Goal: Task Accomplishment & Management: Complete application form

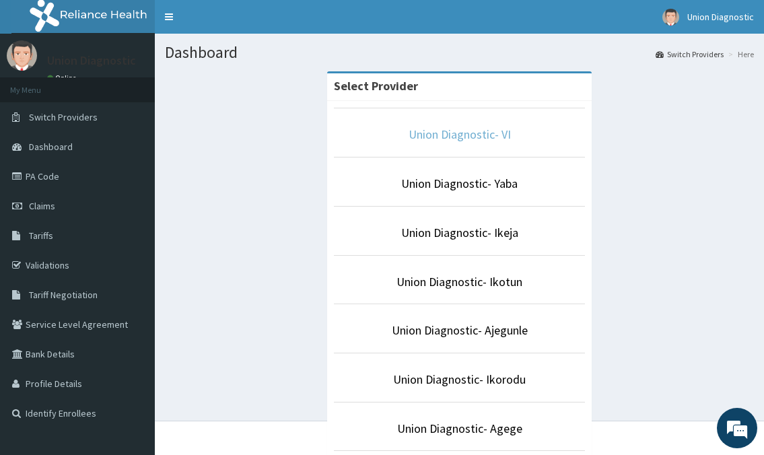
click at [496, 129] on link "Union Diagnostic- VI" at bounding box center [460, 134] width 102 height 15
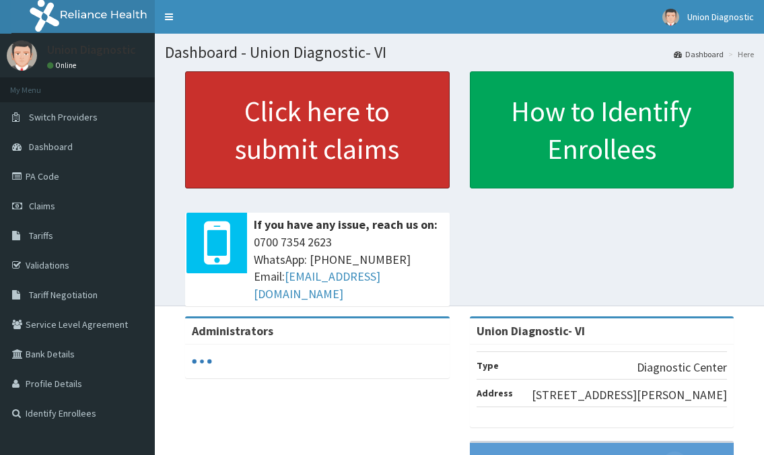
click at [355, 137] on link "Click here to submit claims" at bounding box center [317, 129] width 265 height 117
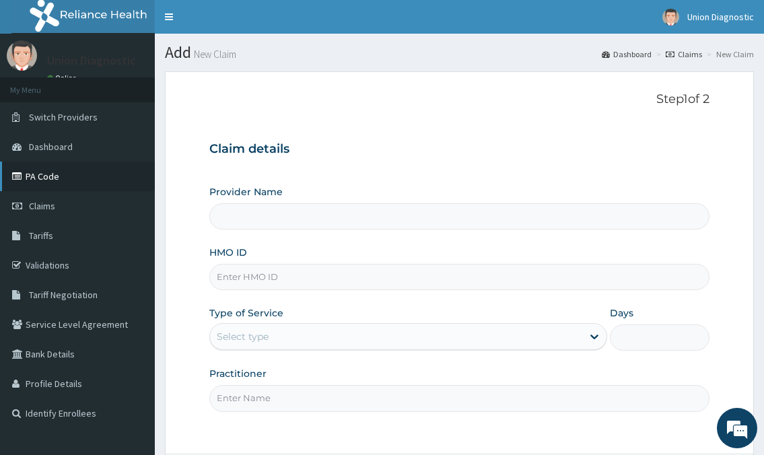
type input "Union Diagnostic- VI"
click at [290, 275] on input "HMO ID" at bounding box center [459, 277] width 500 height 26
click at [88, 168] on link "PA Code" at bounding box center [77, 177] width 155 height 30
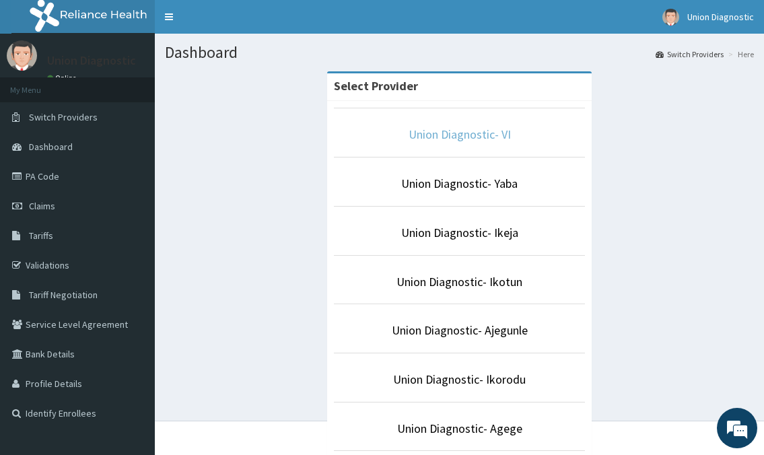
click at [470, 141] on link "Union Diagnostic- VI" at bounding box center [460, 134] width 102 height 15
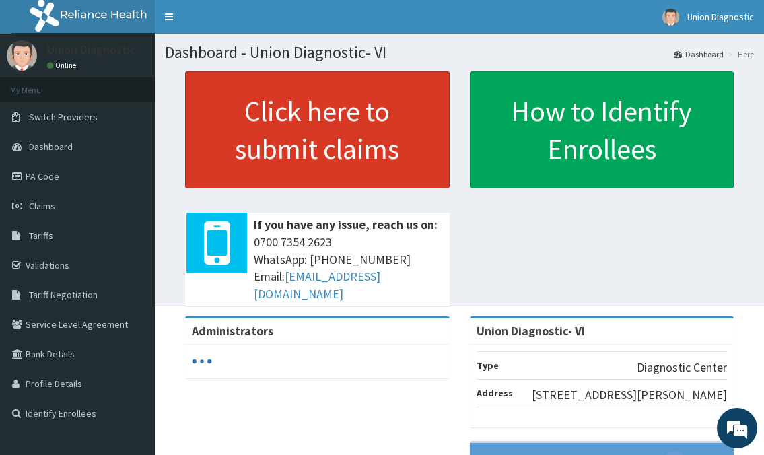
click at [305, 104] on link "Click here to submit claims" at bounding box center [317, 129] width 265 height 117
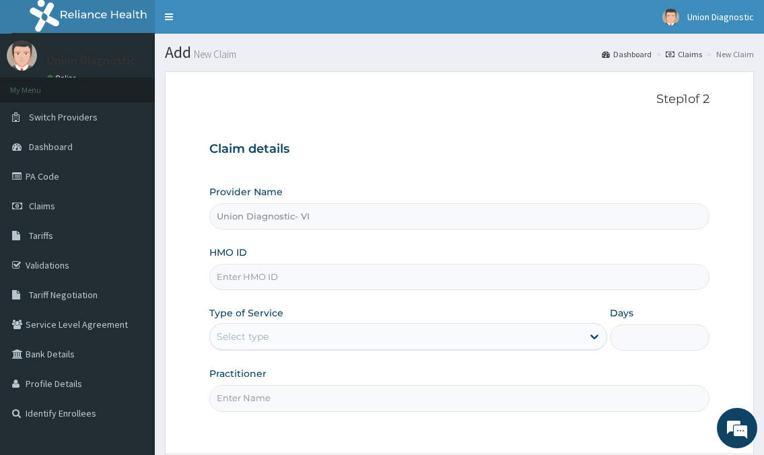
type input "Union Diagnostic- VI"
click at [263, 283] on input "HMO ID" at bounding box center [459, 277] width 500 height 26
type input "DGE/10085/A"
click at [271, 333] on div "Select type" at bounding box center [396, 337] width 372 height 22
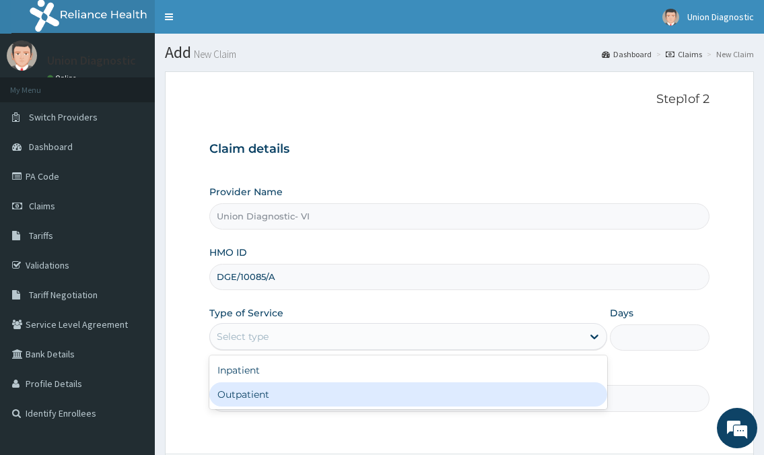
click at [271, 392] on div "Outpatient" at bounding box center [407, 394] width 397 height 24
type input "1"
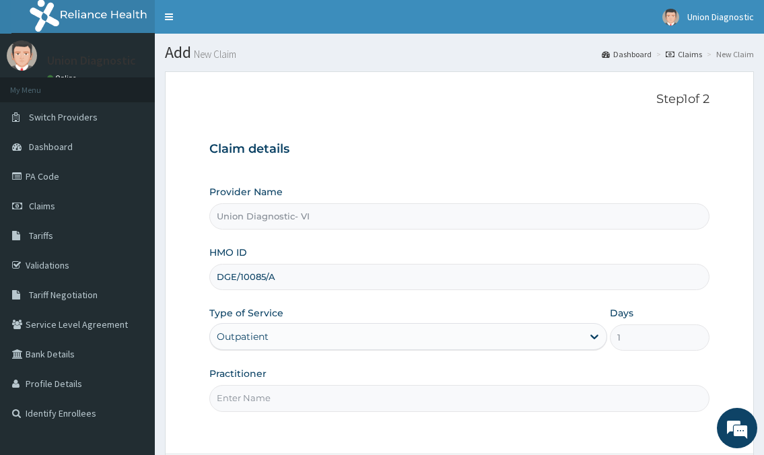
click at [286, 401] on input "Practitioner" at bounding box center [459, 398] width 500 height 26
type input "-"
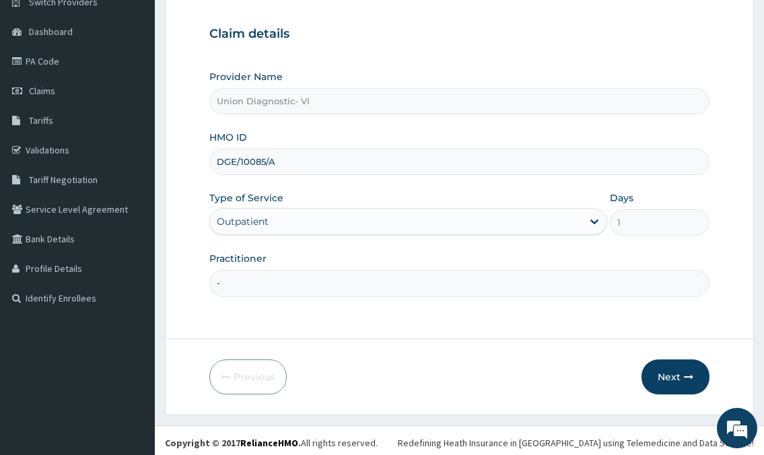
scroll to position [120, 0]
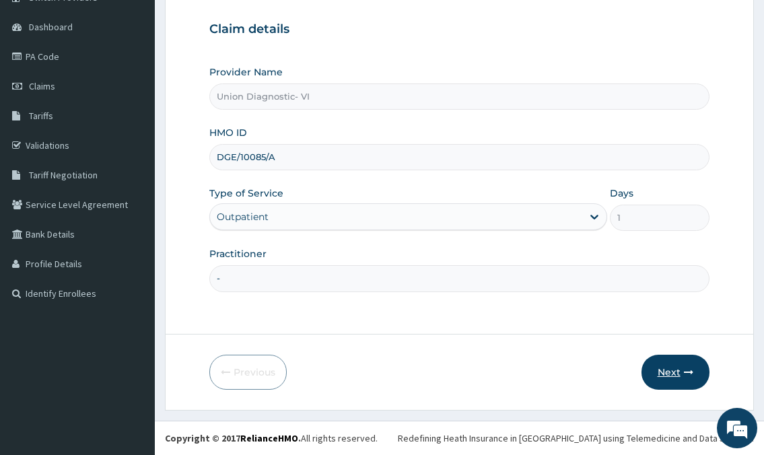
click at [681, 370] on button "Next" at bounding box center [676, 372] width 68 height 35
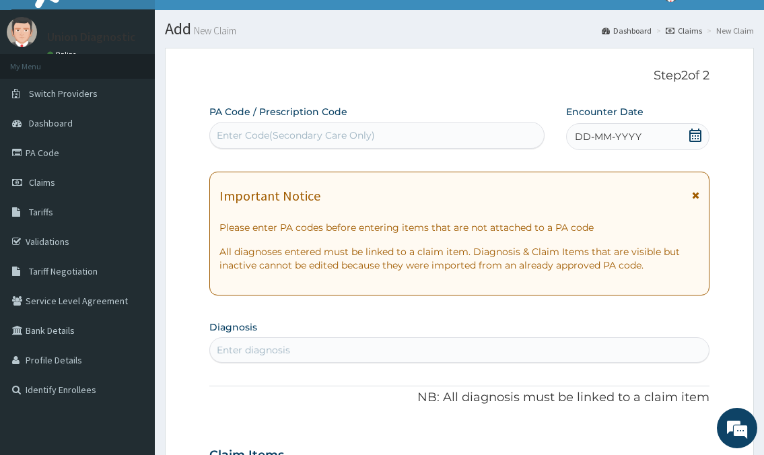
scroll to position [0, 0]
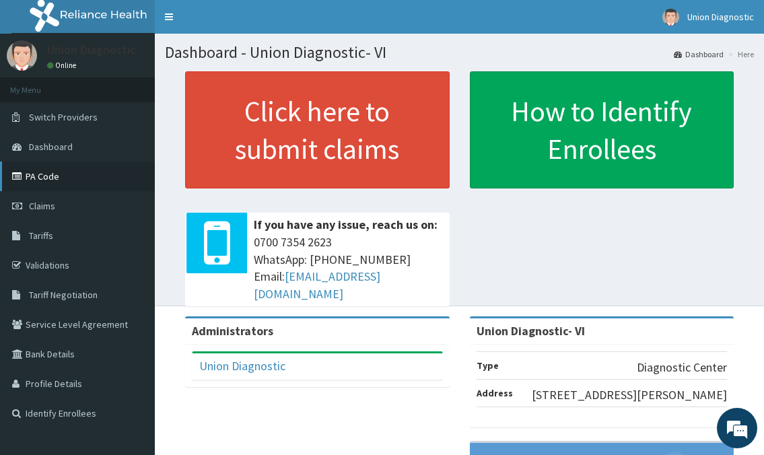
click at [55, 168] on link "PA Code" at bounding box center [77, 177] width 155 height 30
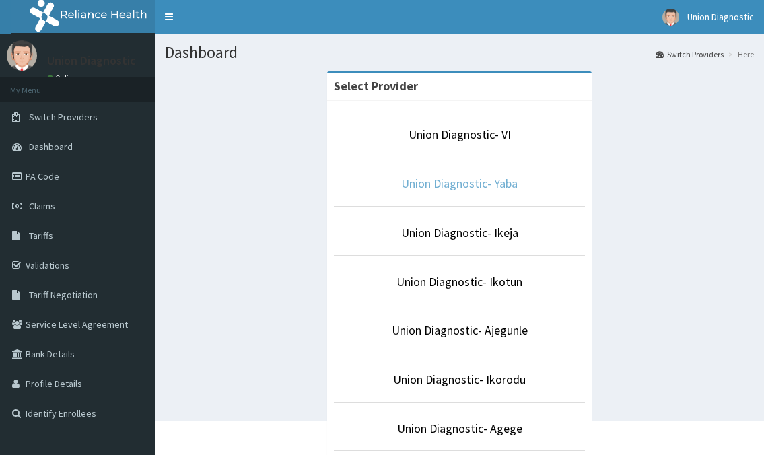
click at [456, 185] on link "Union Diagnostic- Yaba" at bounding box center [459, 183] width 116 height 15
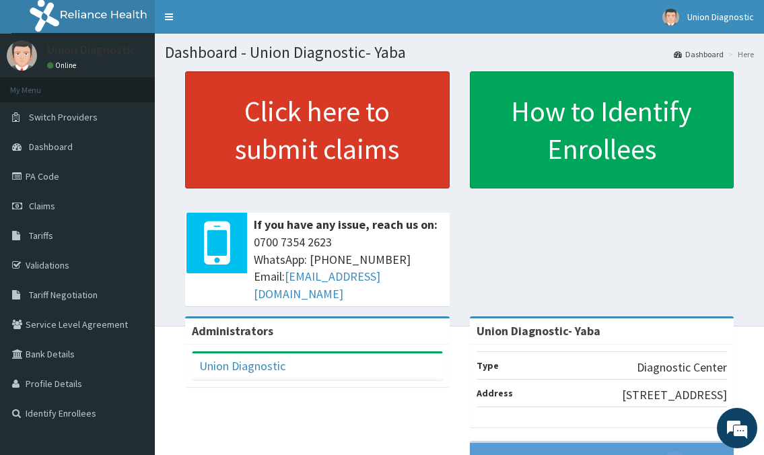
click at [375, 143] on link "Click here to submit claims" at bounding box center [317, 129] width 265 height 117
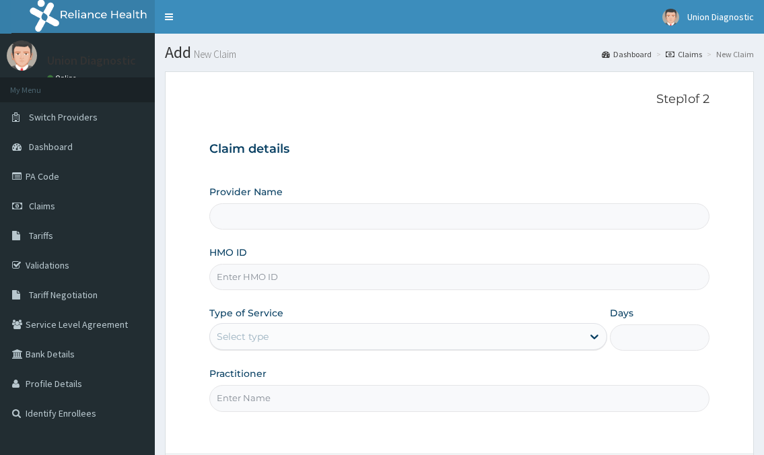
click at [57, 182] on link "PA Code" at bounding box center [77, 177] width 155 height 30
drag, startPoint x: 0, startPoint y: 0, endPoint x: 57, endPoint y: 182, distance: 190.4
click at [57, 182] on link "PA Code" at bounding box center [77, 177] width 155 height 30
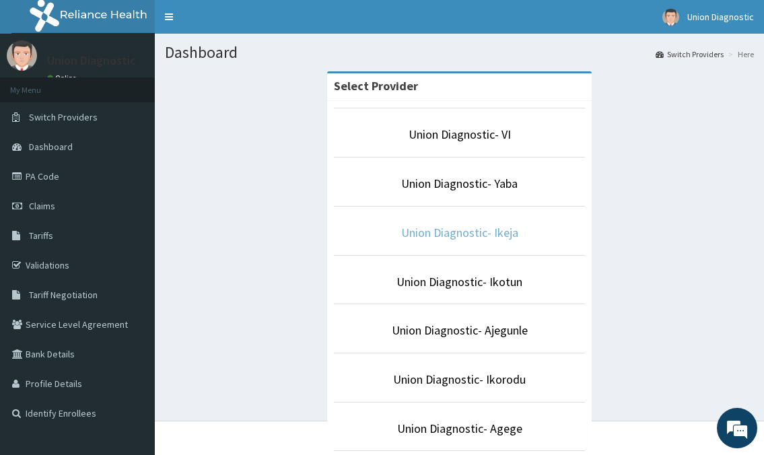
click at [500, 234] on link "Union Diagnostic- Ikeja" at bounding box center [459, 232] width 117 height 15
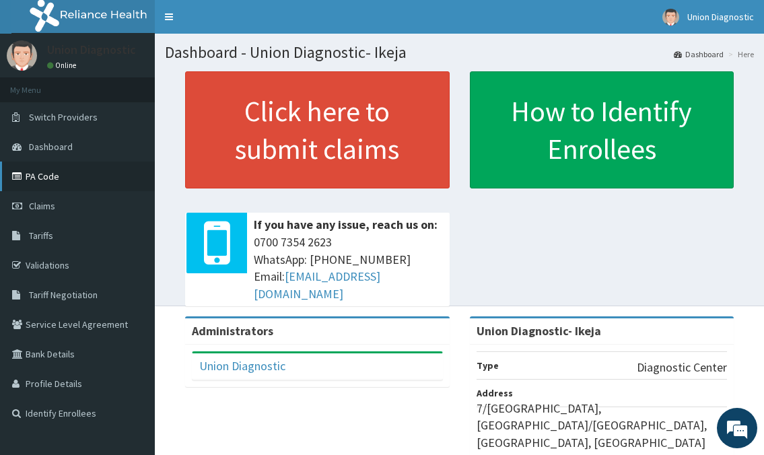
click at [75, 182] on link "PA Code" at bounding box center [77, 177] width 155 height 30
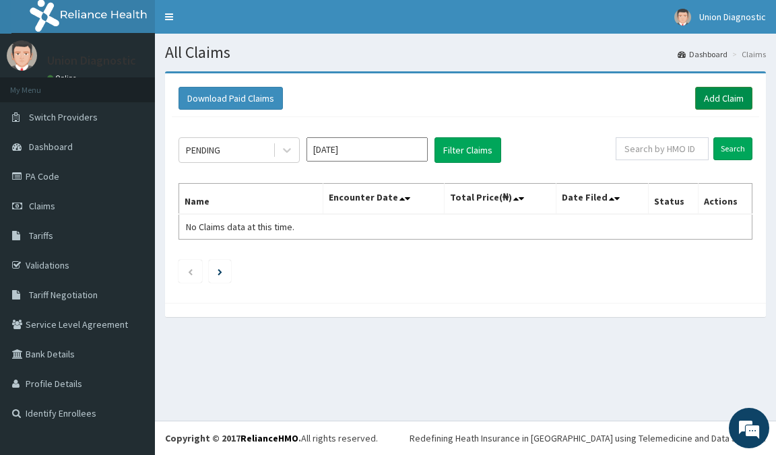
click at [721, 90] on link "Add Claim" at bounding box center [723, 98] width 57 height 23
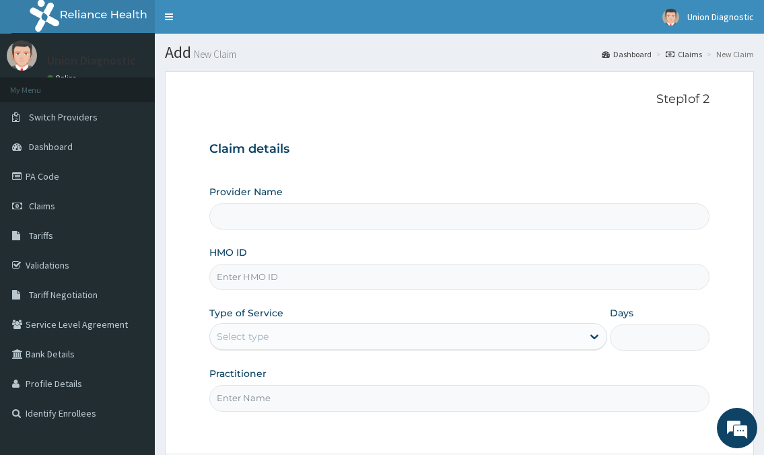
type input "Union Diagnostic- Ikeja"
click at [86, 110] on link "Switch Providers" at bounding box center [77, 117] width 155 height 30
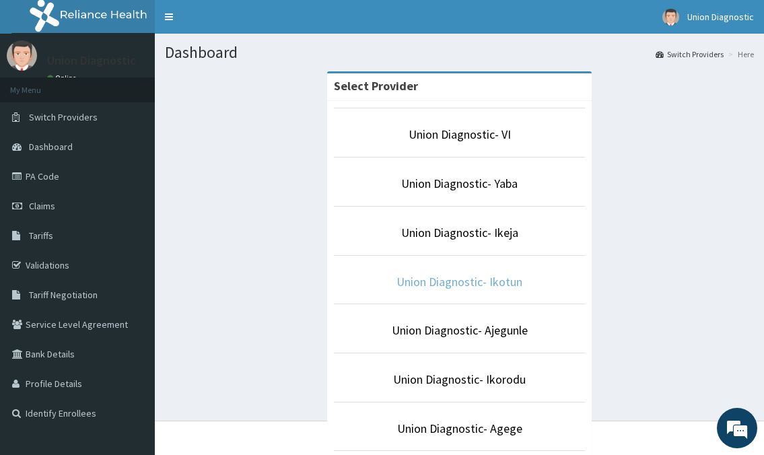
click at [503, 280] on link "Union Diagnostic- Ikotun" at bounding box center [460, 281] width 126 height 15
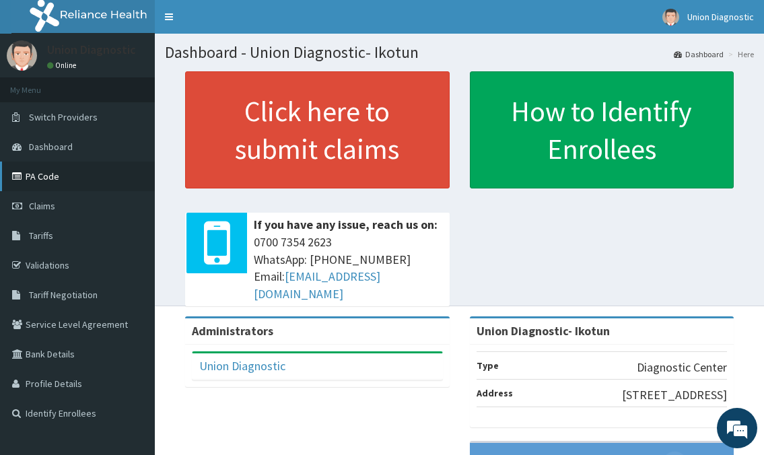
click at [79, 169] on link "PA Code" at bounding box center [77, 177] width 155 height 30
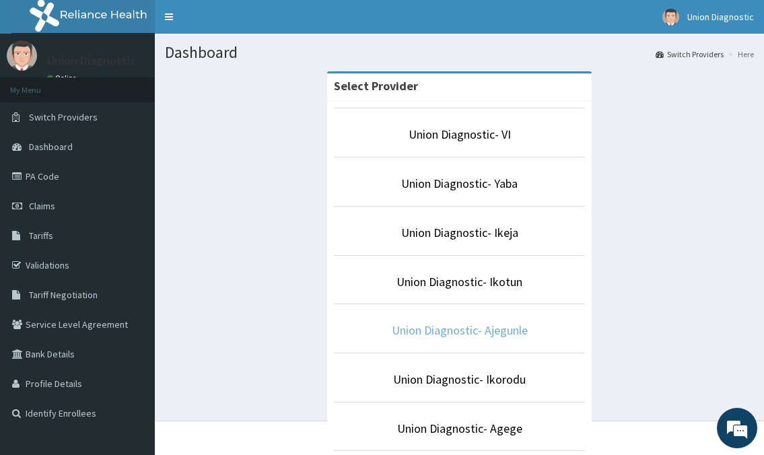
click at [482, 334] on link "Union Diagnostic- Ajegunle" at bounding box center [460, 329] width 136 height 15
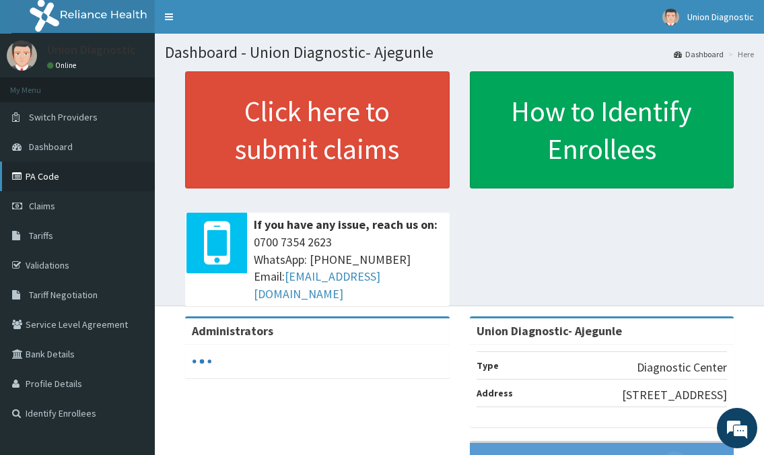
click at [58, 176] on link "PA Code" at bounding box center [77, 177] width 155 height 30
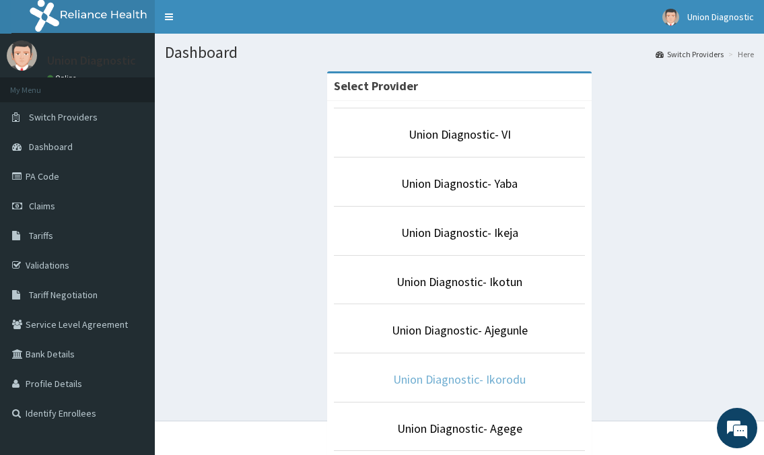
click at [487, 380] on link "Union Diagnostic- Ikorodu" at bounding box center [459, 379] width 133 height 15
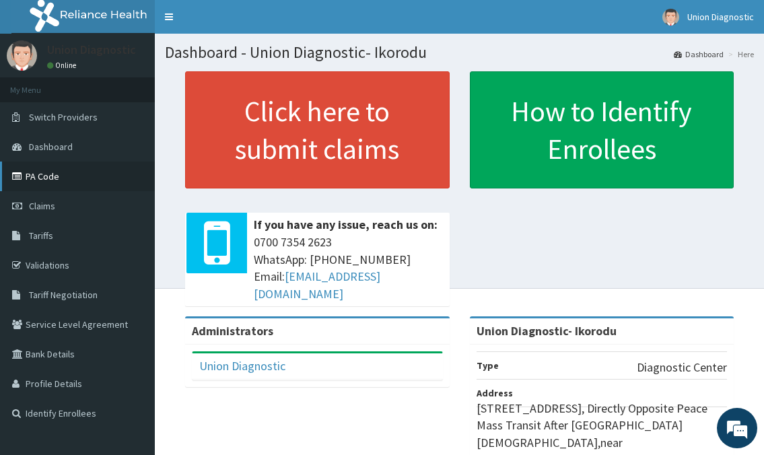
click at [61, 168] on link "PA Code" at bounding box center [77, 177] width 155 height 30
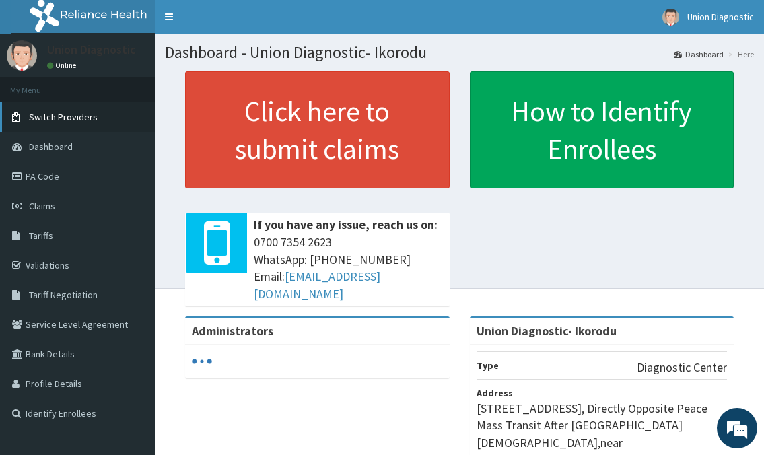
click at [76, 121] on span "Switch Providers" at bounding box center [63, 117] width 69 height 12
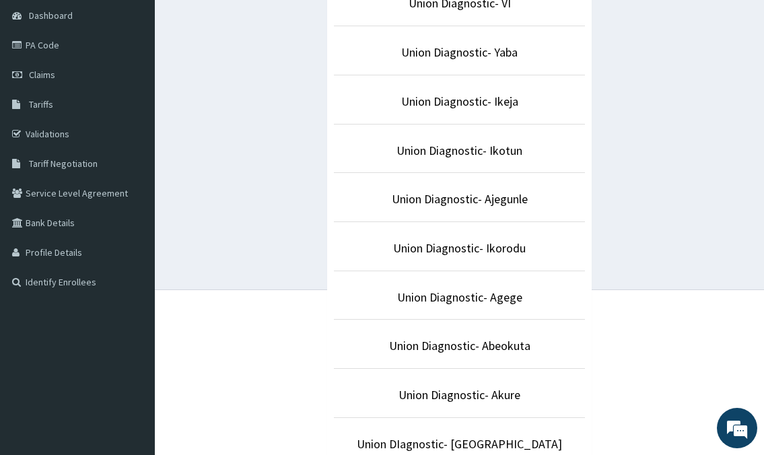
scroll to position [135, 0]
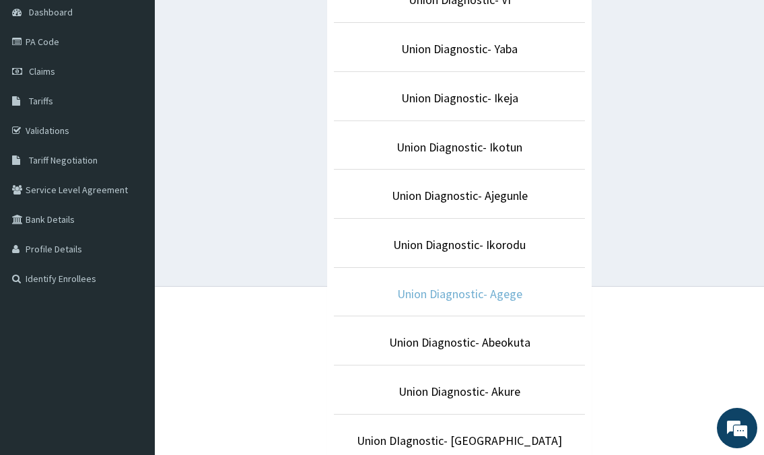
click at [473, 296] on link "Union Diagnostic- Agege" at bounding box center [459, 293] width 125 height 15
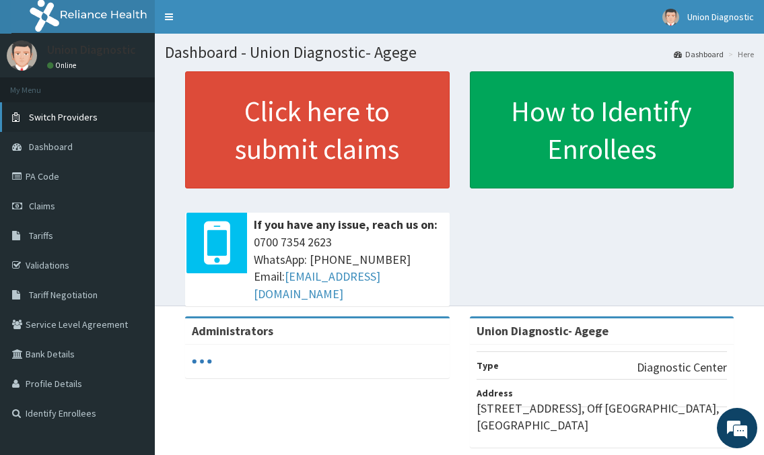
click at [83, 116] on span "Switch Providers" at bounding box center [63, 117] width 69 height 12
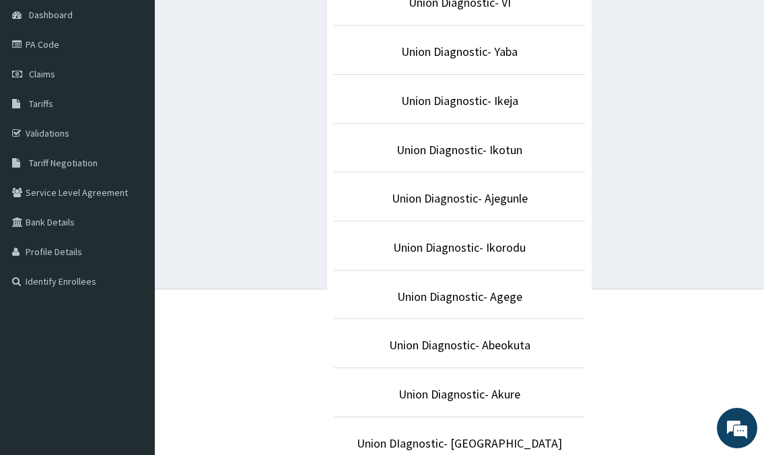
scroll to position [135, 0]
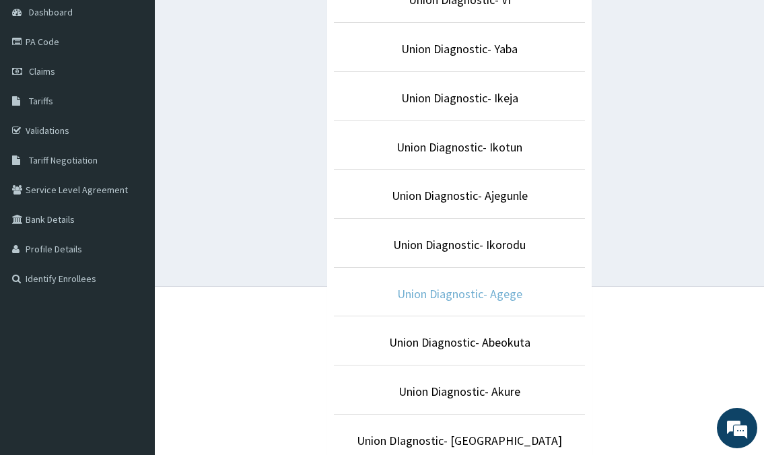
click at [488, 293] on link "Union Diagnostic- Agege" at bounding box center [459, 293] width 125 height 15
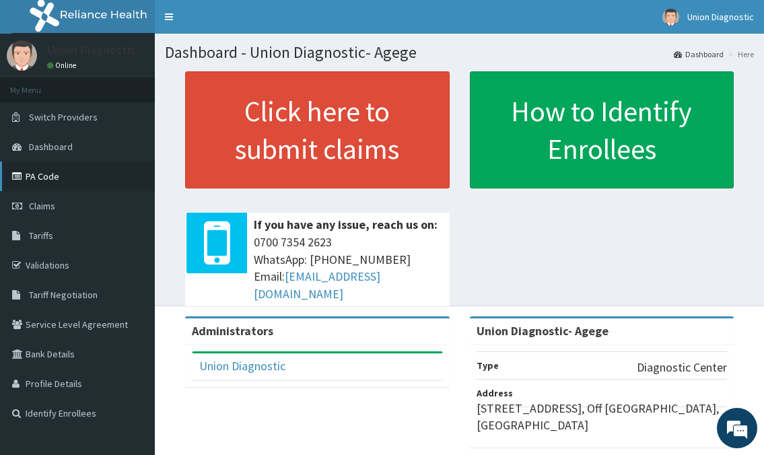
click at [54, 185] on link "PA Code" at bounding box center [77, 177] width 155 height 30
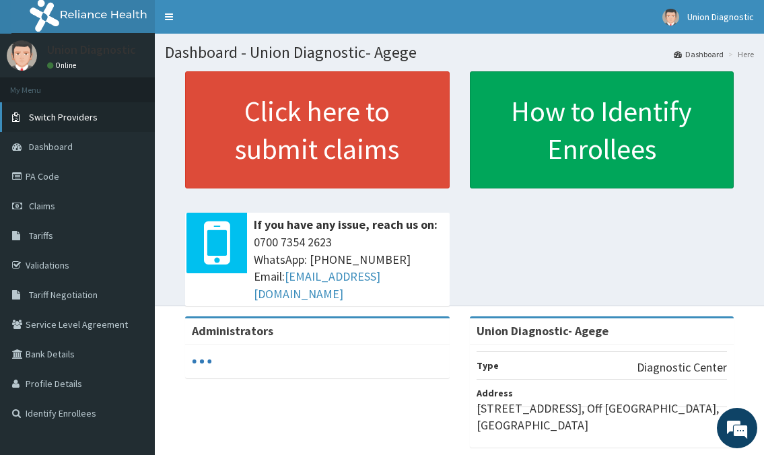
click at [66, 113] on span "Switch Providers" at bounding box center [63, 117] width 69 height 12
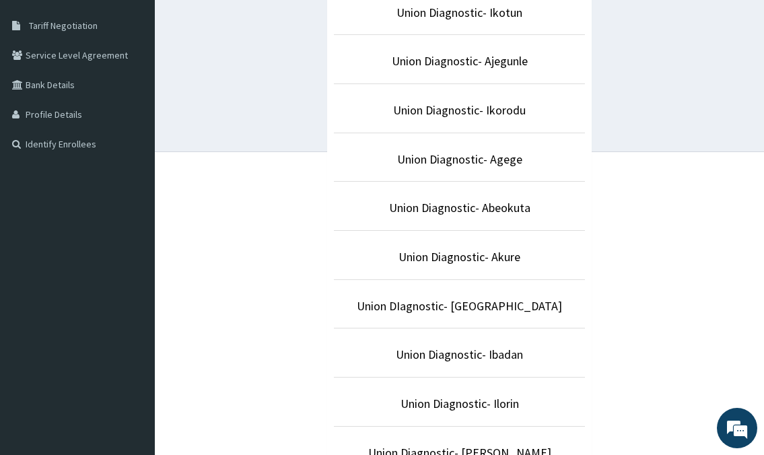
scroll to position [337, 0]
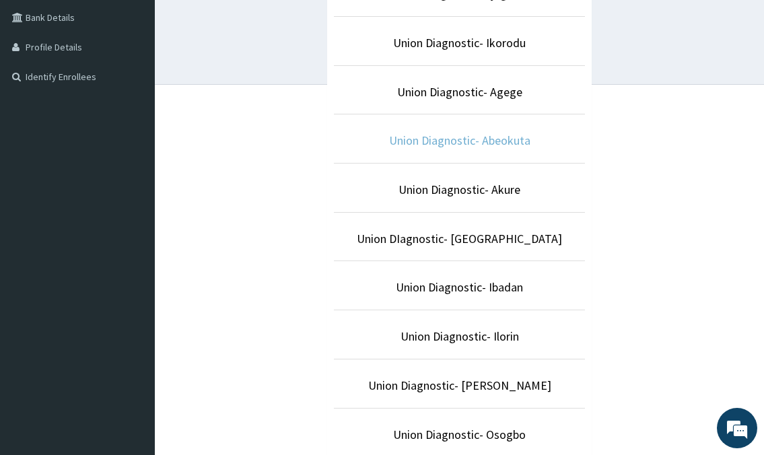
click at [488, 145] on link "Union Diagnostic- Abeokuta" at bounding box center [459, 140] width 141 height 15
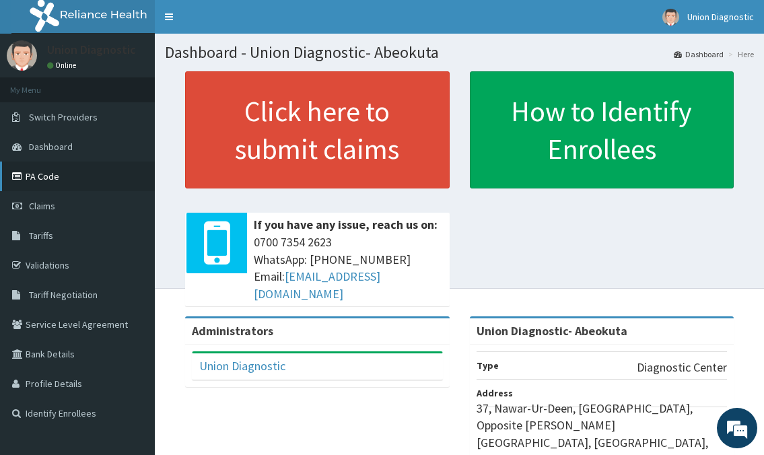
click at [56, 174] on link "PA Code" at bounding box center [77, 177] width 155 height 30
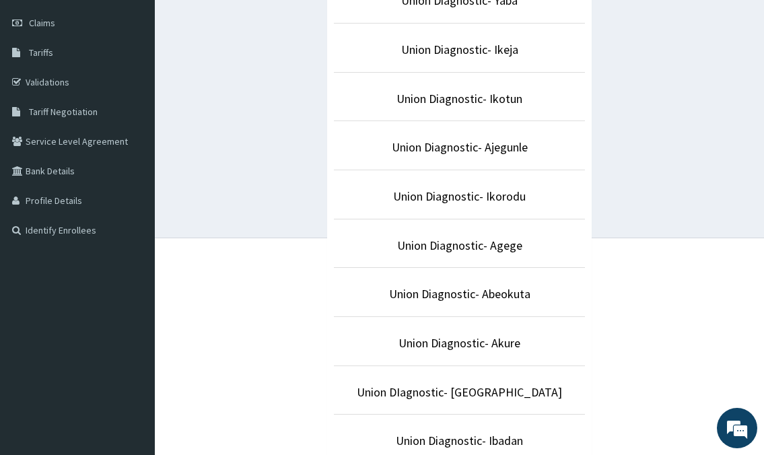
scroll to position [202, 0]
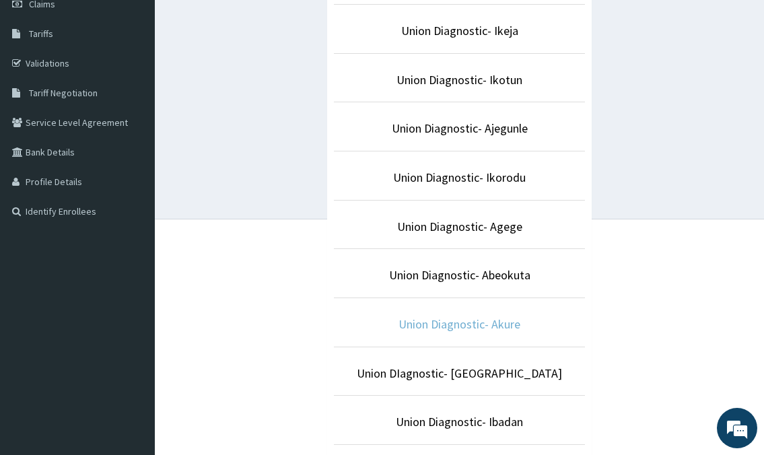
click at [477, 326] on link "Union Diagnostic- Akure" at bounding box center [460, 323] width 122 height 15
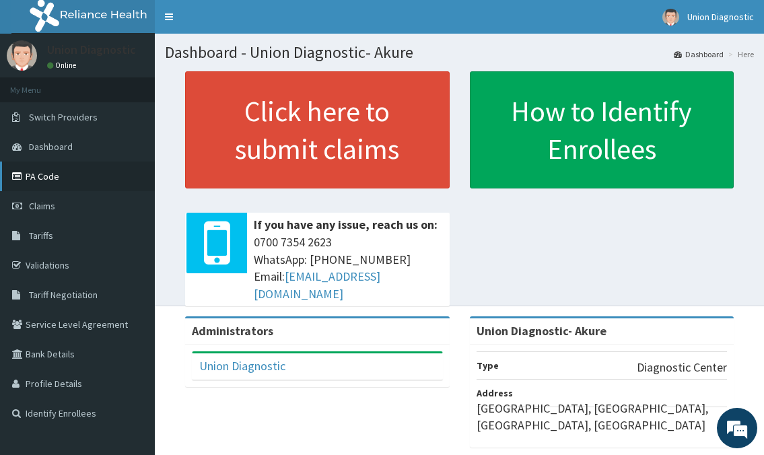
click at [92, 170] on link "PA Code" at bounding box center [77, 177] width 155 height 30
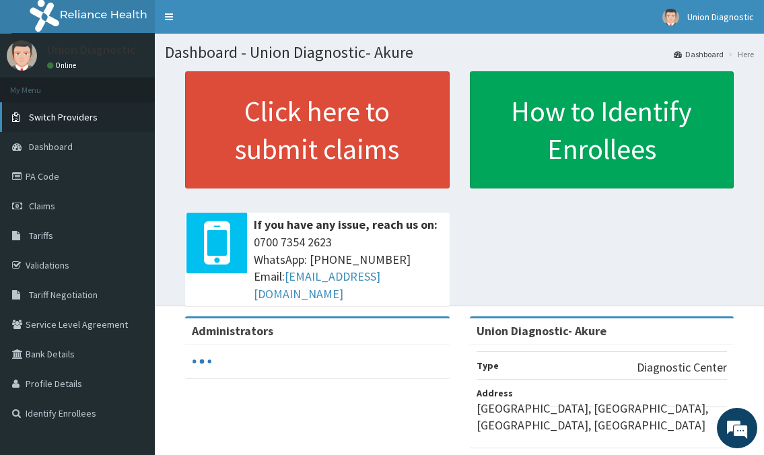
click at [71, 119] on span "Switch Providers" at bounding box center [63, 117] width 69 height 12
click at [72, 116] on span "Switch Providers" at bounding box center [63, 117] width 69 height 12
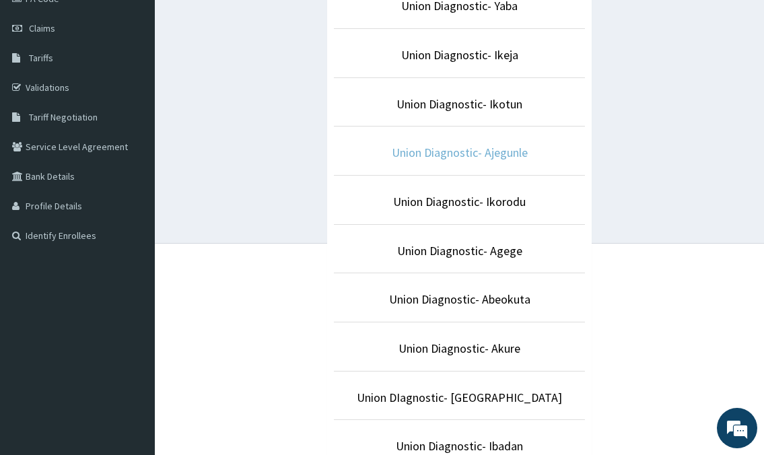
scroll to position [202, 0]
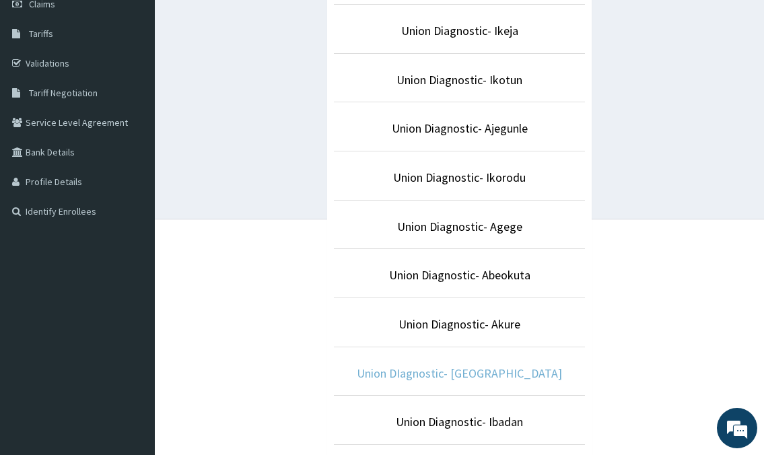
click at [483, 376] on link "Union DIagnostic- [GEOGRAPHIC_DATA]" at bounding box center [459, 373] width 205 height 15
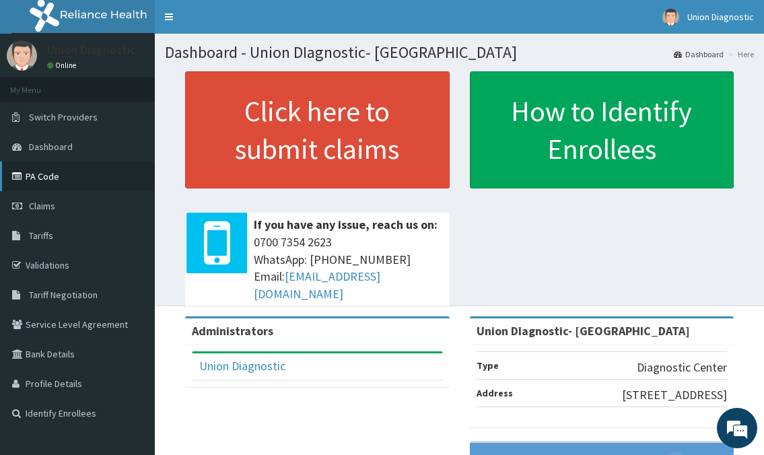
click at [66, 176] on link "PA Code" at bounding box center [77, 177] width 155 height 30
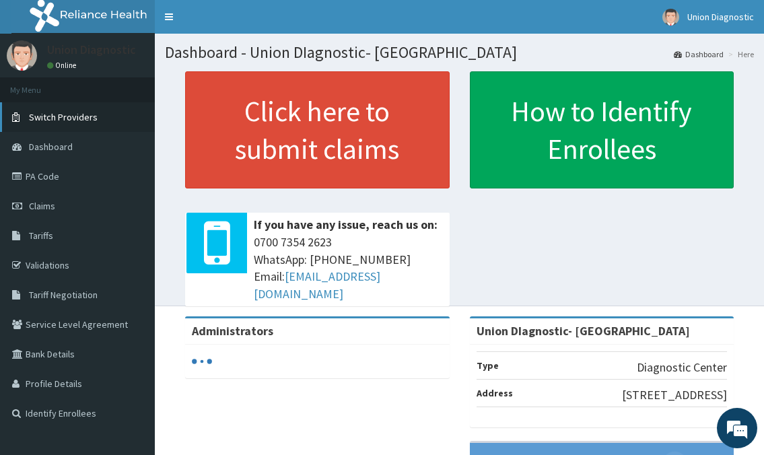
click at [104, 112] on link "Switch Providers" at bounding box center [77, 117] width 155 height 30
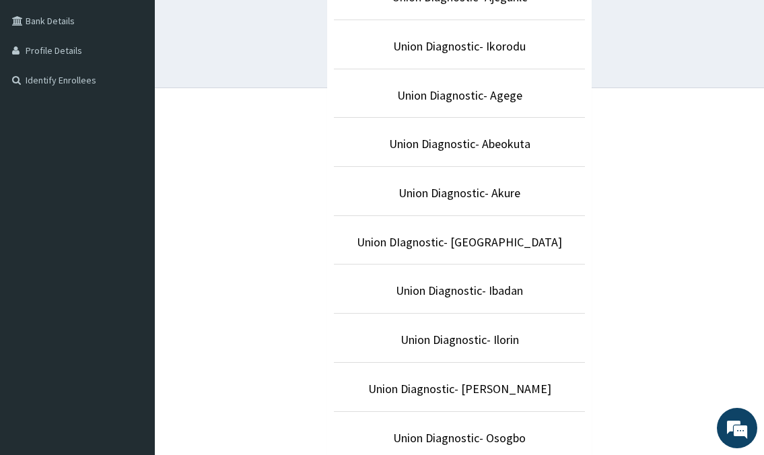
scroll to position [337, 0]
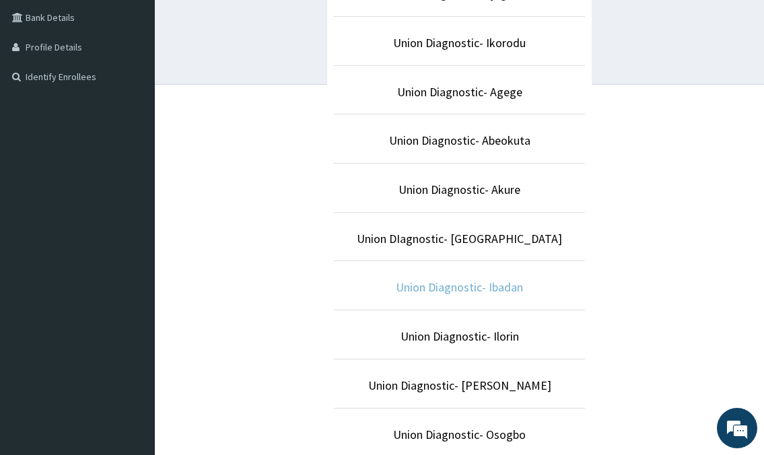
click at [465, 281] on link "Union Diagnostic- Ibadan" at bounding box center [459, 286] width 127 height 15
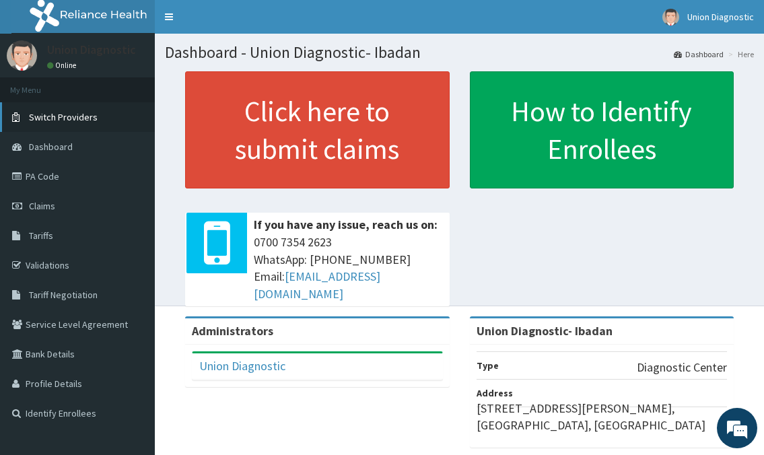
click at [70, 113] on span "Switch Providers" at bounding box center [63, 117] width 69 height 12
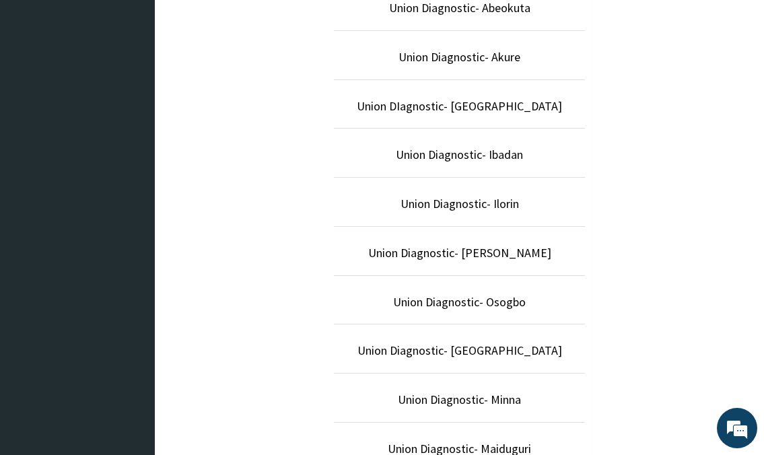
scroll to position [539, 0]
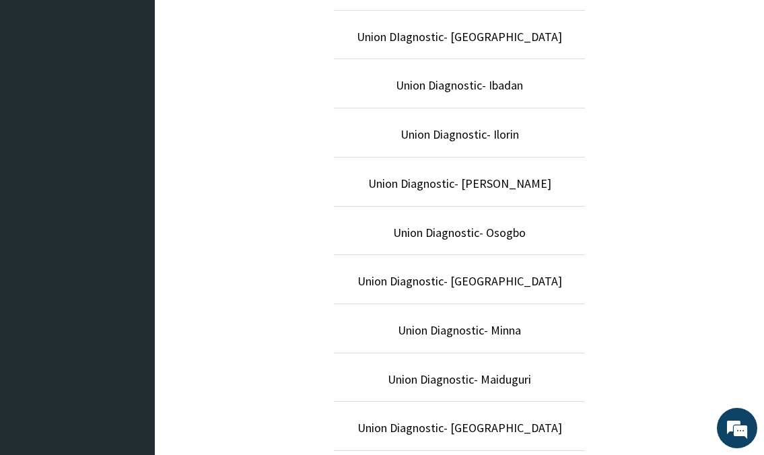
click at [502, 94] on p "Union Diagnostic- Ibadan" at bounding box center [459, 86] width 251 height 18
click at [502, 90] on link "Union Diagnostic- Ibadan" at bounding box center [459, 84] width 127 height 15
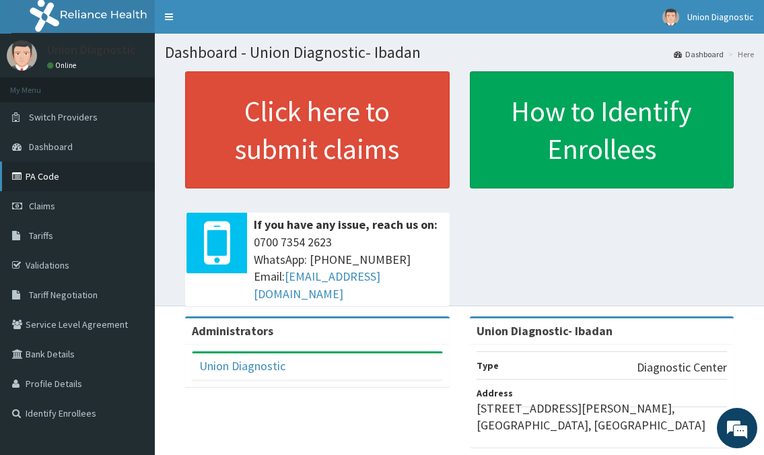
click at [74, 166] on link "PA Code" at bounding box center [77, 177] width 155 height 30
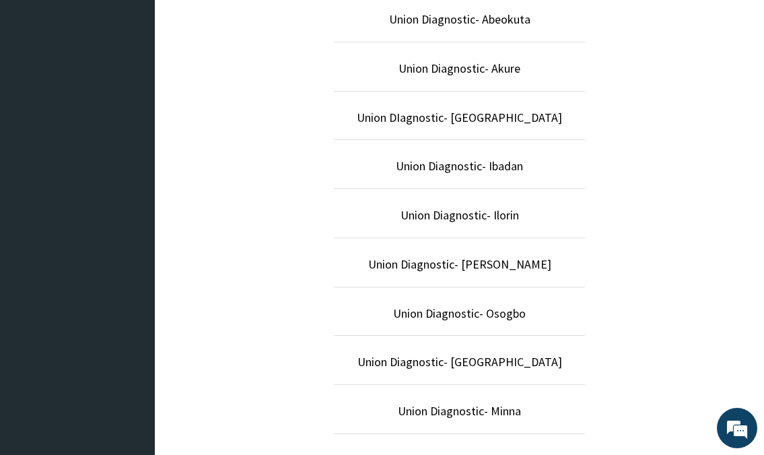
scroll to position [471, 0]
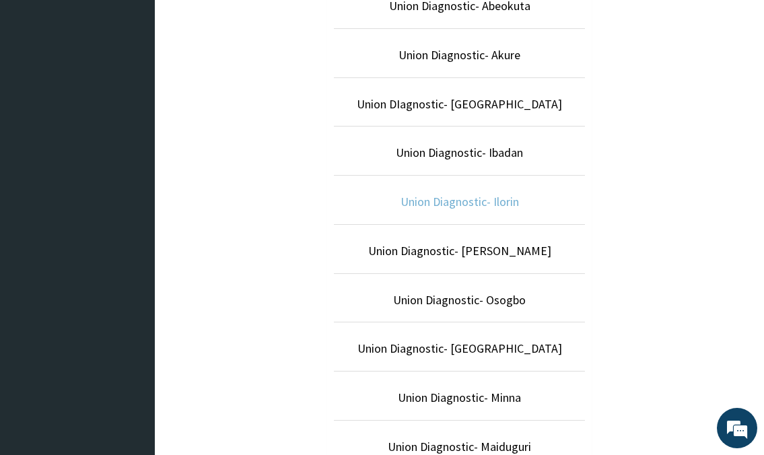
click at [492, 201] on link "Union Diagnostic- Ilorin" at bounding box center [460, 201] width 118 height 15
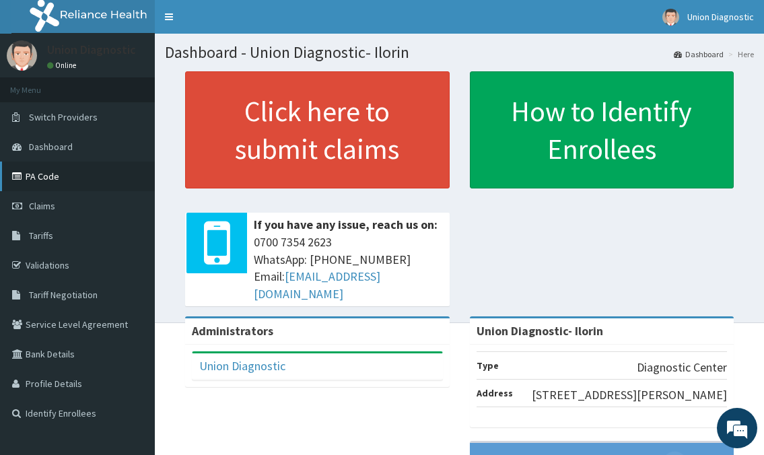
click at [85, 170] on link "PA Code" at bounding box center [77, 177] width 155 height 30
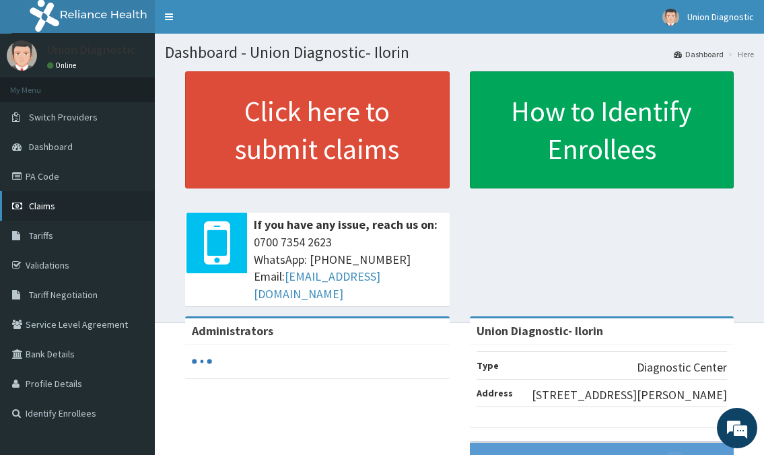
click at [80, 207] on link "Claims" at bounding box center [77, 206] width 155 height 30
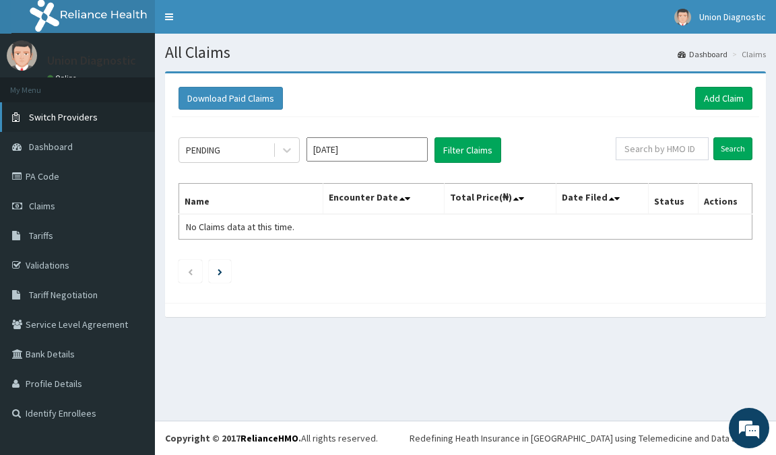
click at [93, 121] on span "Switch Providers" at bounding box center [63, 117] width 69 height 12
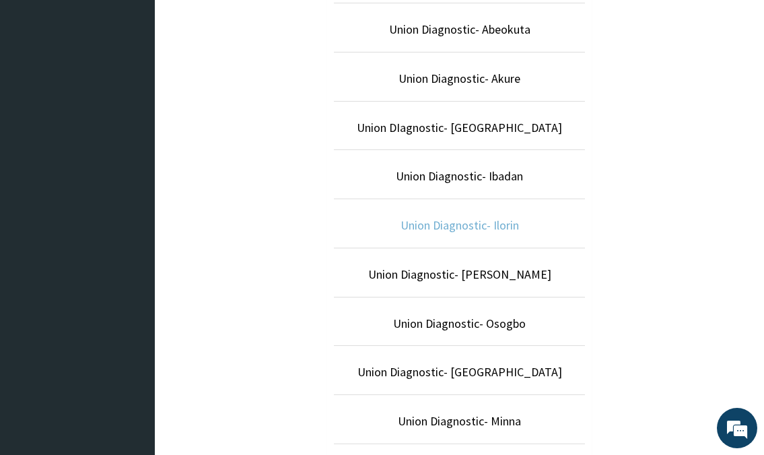
scroll to position [471, 0]
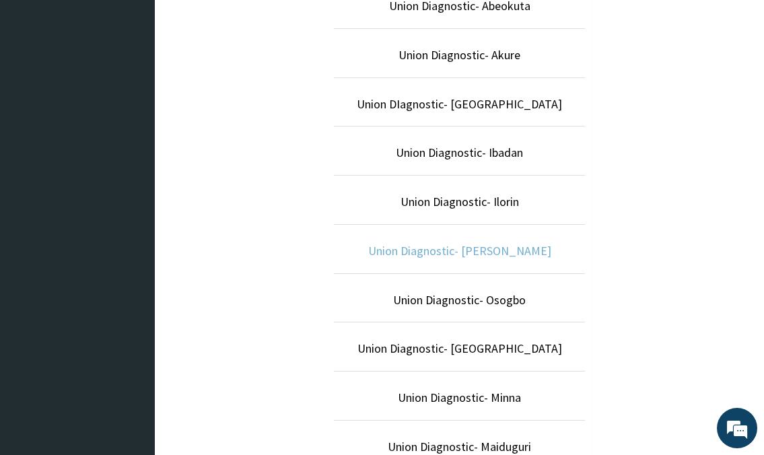
click at [488, 255] on link "Union Diagnostic- [PERSON_NAME]" at bounding box center [459, 250] width 183 height 15
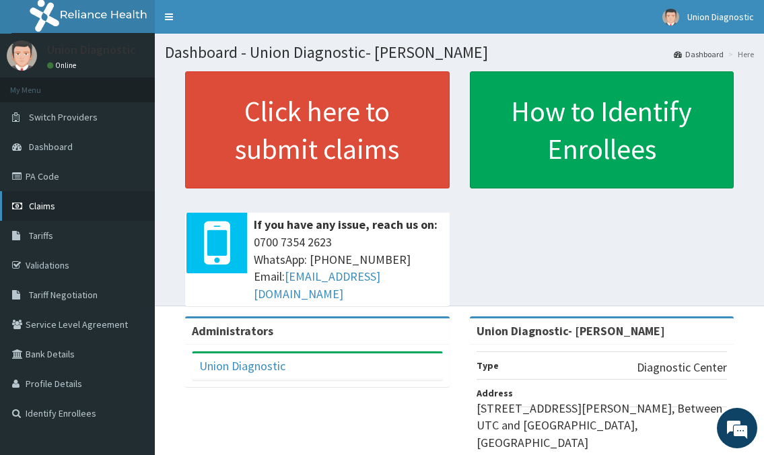
click at [45, 204] on span "Claims" at bounding box center [42, 206] width 26 height 12
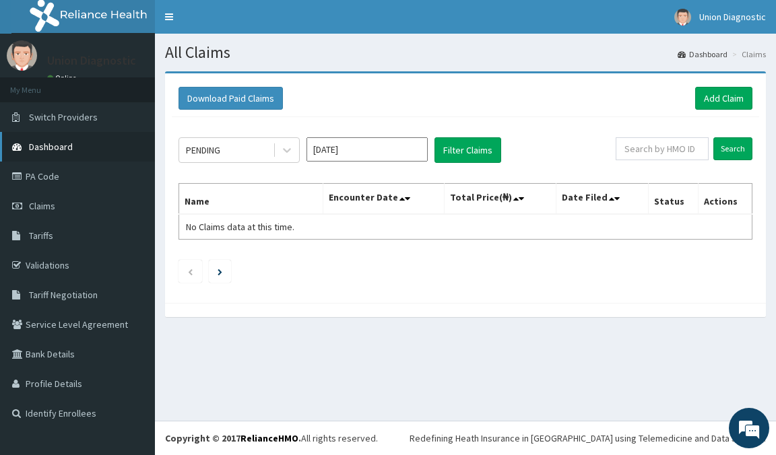
click at [67, 150] on span "Dashboard" at bounding box center [51, 147] width 44 height 12
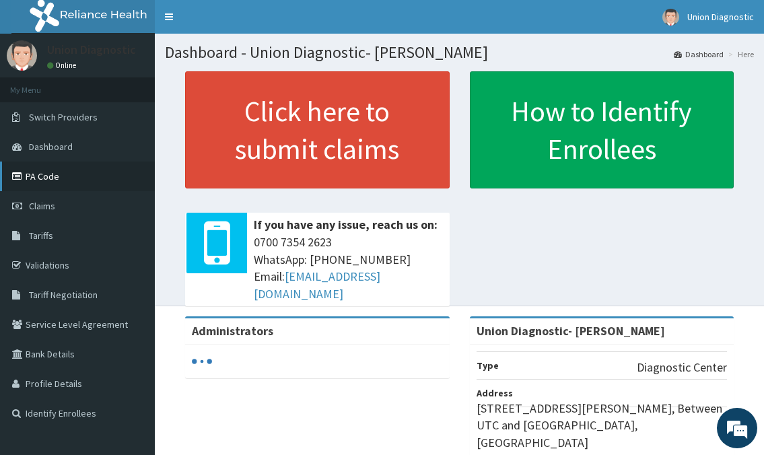
click at [63, 179] on link "PA Code" at bounding box center [77, 177] width 155 height 30
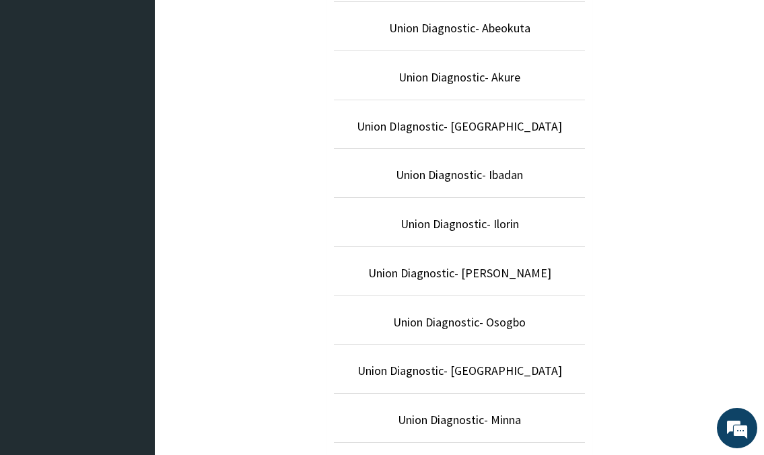
scroll to position [471, 0]
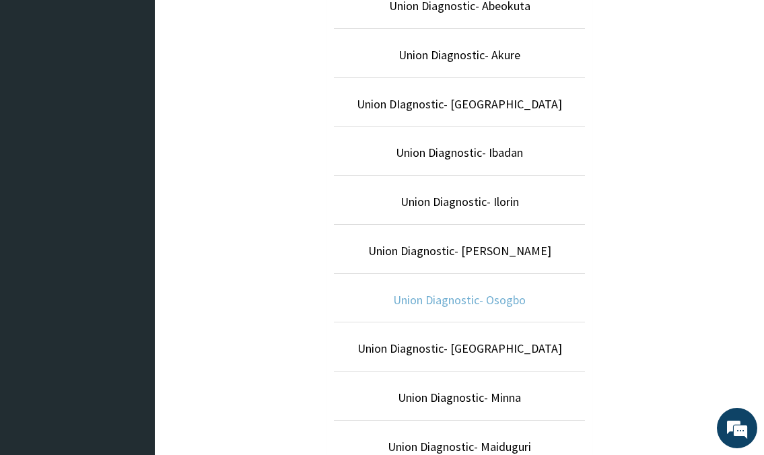
click at [472, 300] on link "Union Diagnostic- Osogbo" at bounding box center [459, 299] width 133 height 15
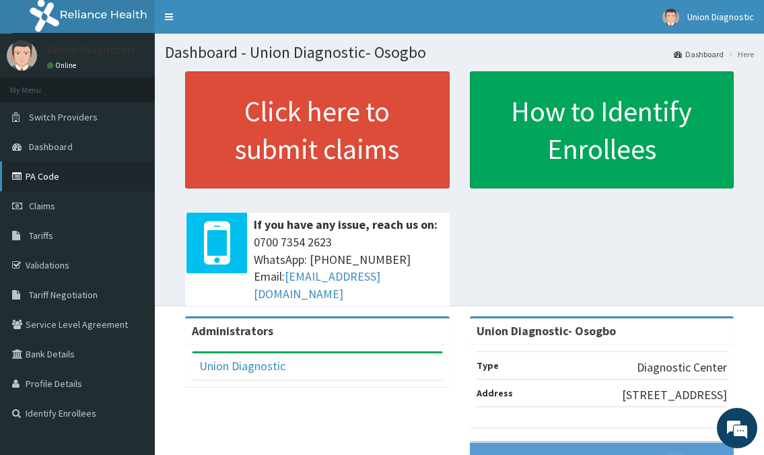
click at [63, 172] on link "PA Code" at bounding box center [77, 177] width 155 height 30
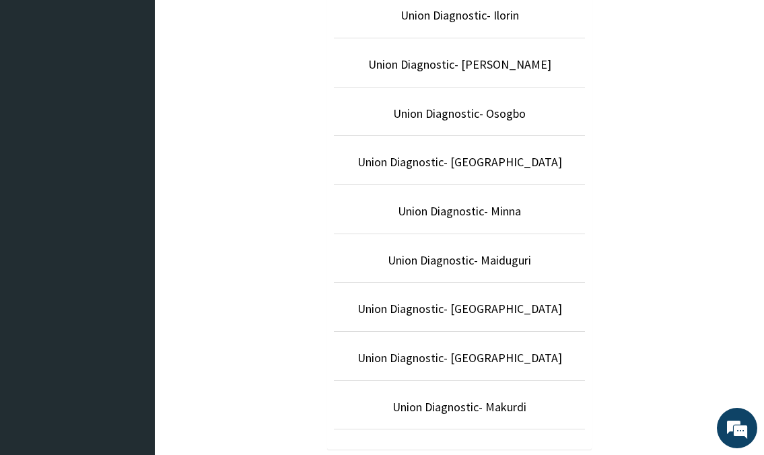
scroll to position [689, 0]
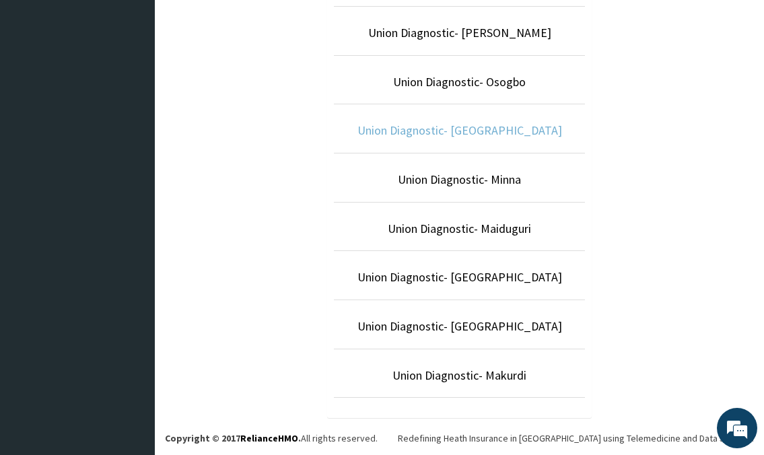
click at [475, 133] on link "Union Diagnostic- Port- Harcourt" at bounding box center [460, 130] width 205 height 15
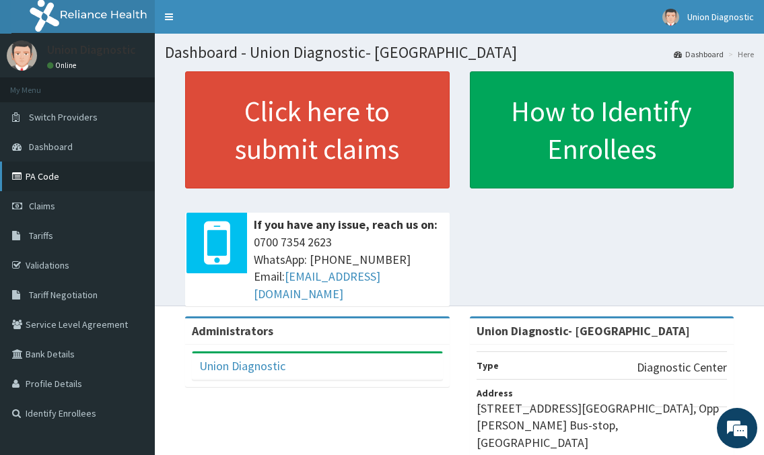
click at [58, 167] on link "PA Code" at bounding box center [77, 177] width 155 height 30
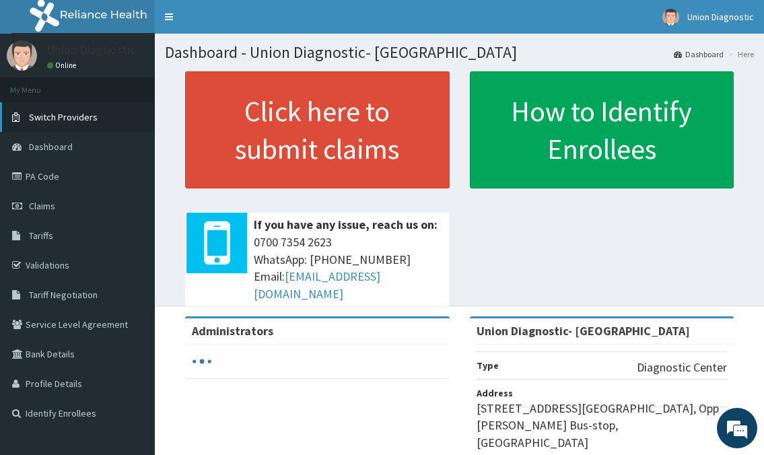
click at [75, 121] on span "Switch Providers" at bounding box center [63, 117] width 69 height 12
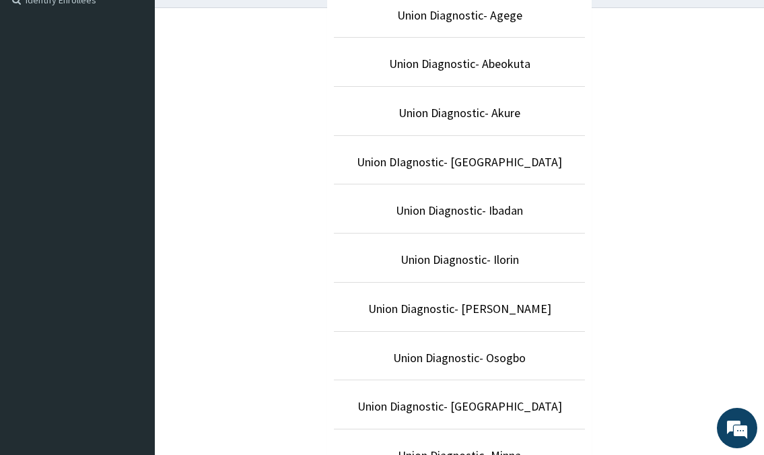
scroll to position [606, 0]
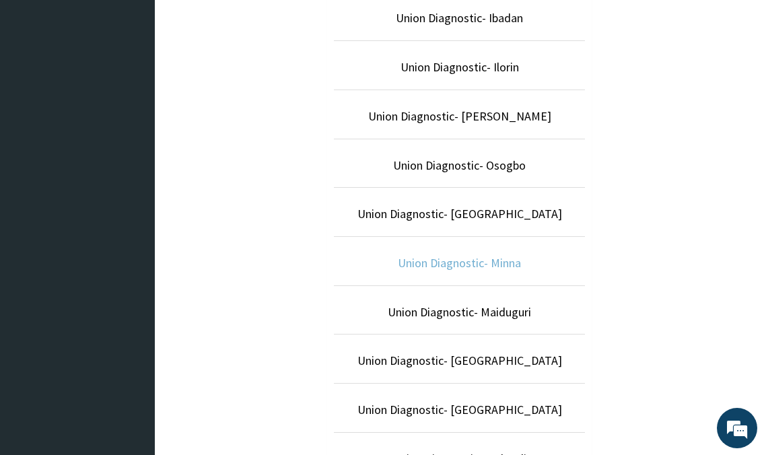
click at [425, 259] on link "Union Diagnostic- Minna" at bounding box center [459, 262] width 123 height 15
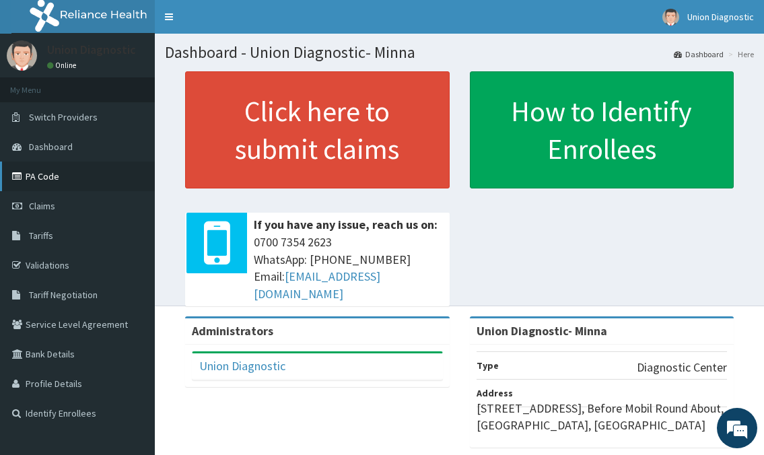
click at [62, 173] on link "PA Code" at bounding box center [77, 177] width 155 height 30
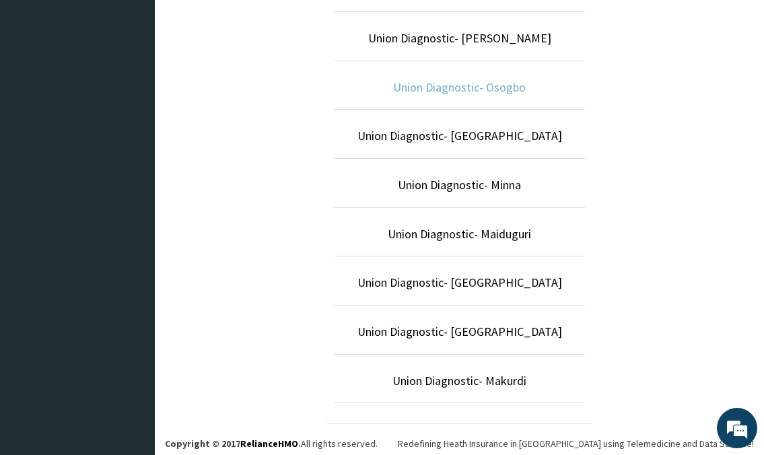
scroll to position [689, 0]
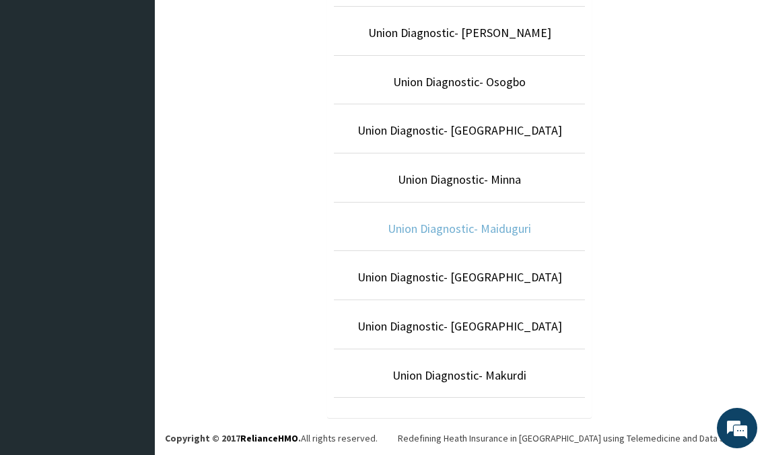
click at [483, 229] on link "Union Diagnostic- Maiduguri" at bounding box center [459, 228] width 143 height 15
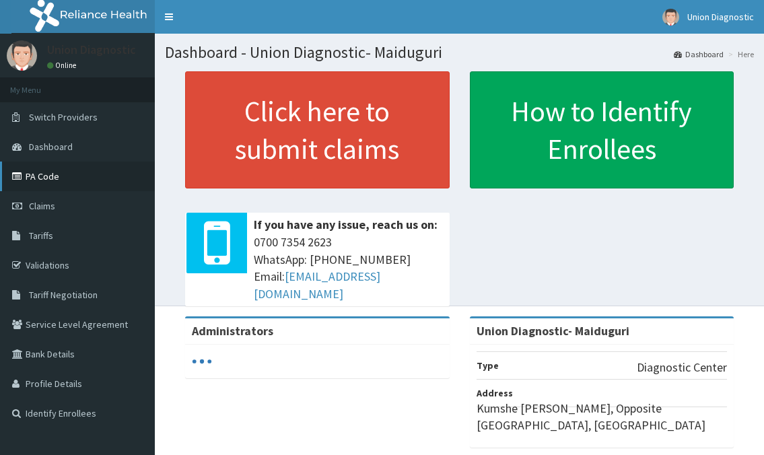
click at [86, 179] on link "PA Code" at bounding box center [77, 177] width 155 height 30
click at [87, 178] on link "PA Code" at bounding box center [77, 177] width 155 height 30
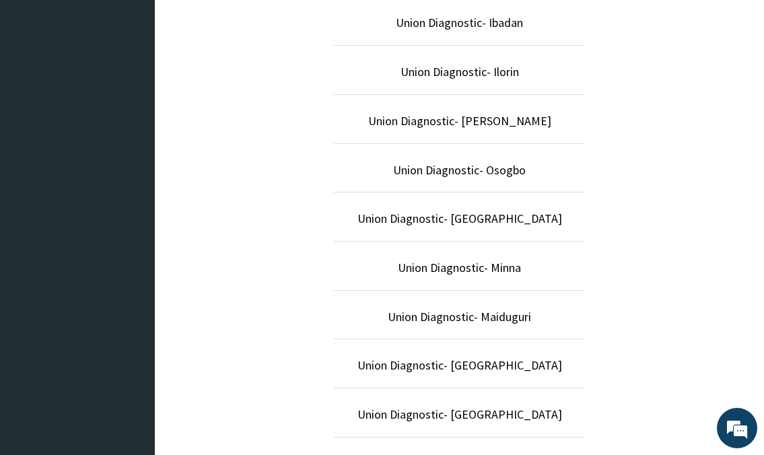
scroll to position [606, 0]
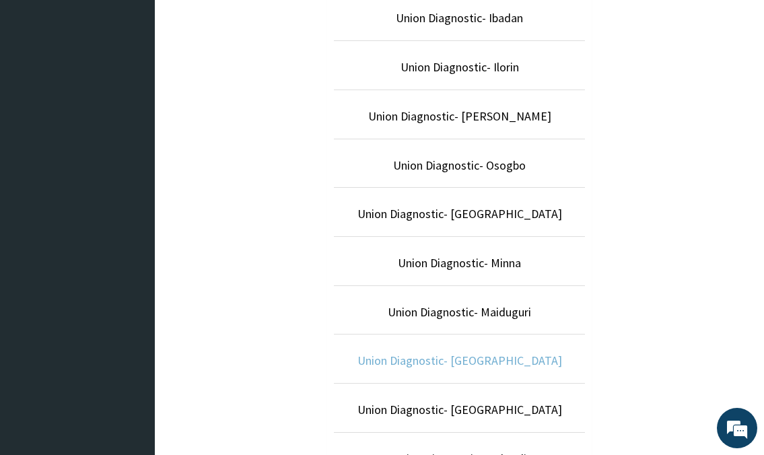
click at [490, 363] on link "Union Diagnostic- Kano Airport Road" at bounding box center [460, 360] width 205 height 15
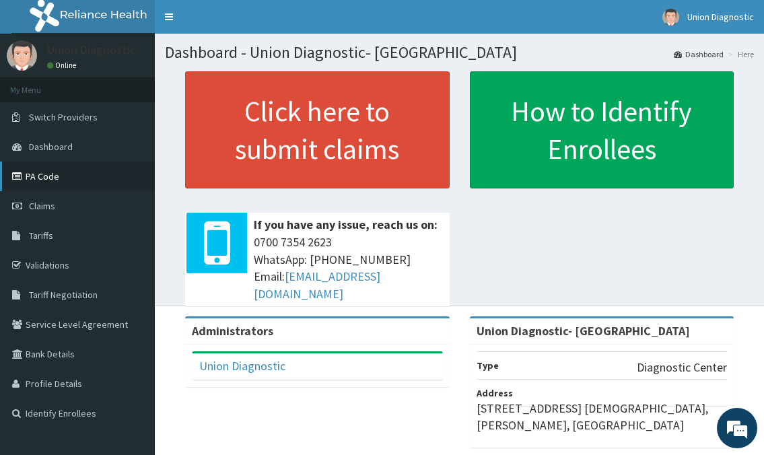
click at [61, 170] on link "PA Code" at bounding box center [77, 177] width 155 height 30
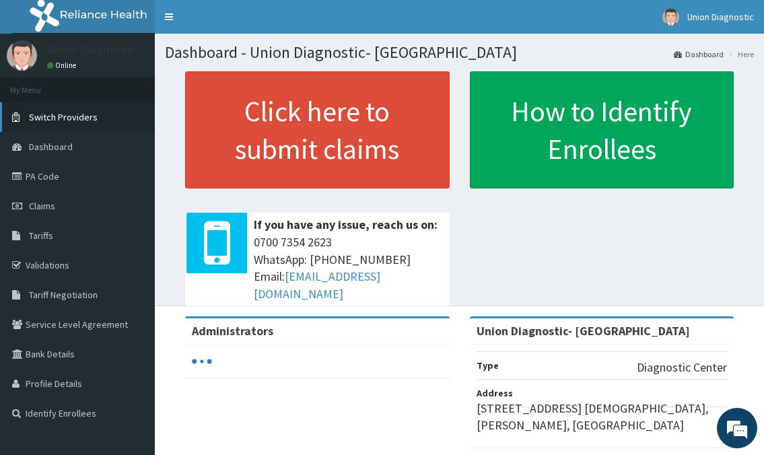
click at [76, 116] on span "Switch Providers" at bounding box center [63, 117] width 69 height 12
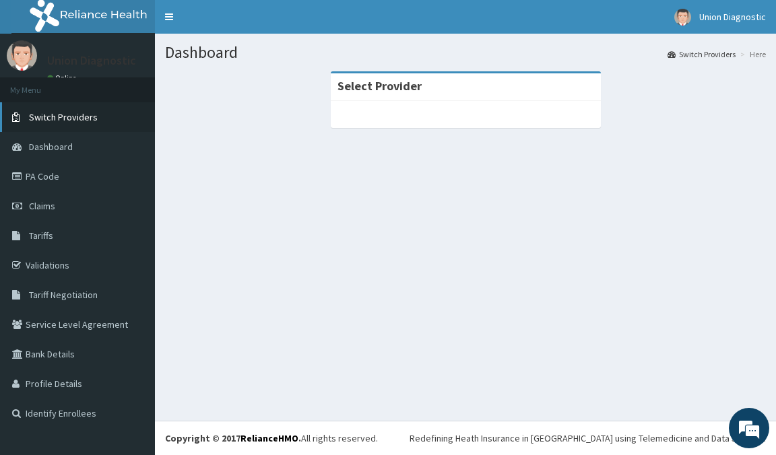
click at [92, 114] on span "Switch Providers" at bounding box center [63, 117] width 69 height 12
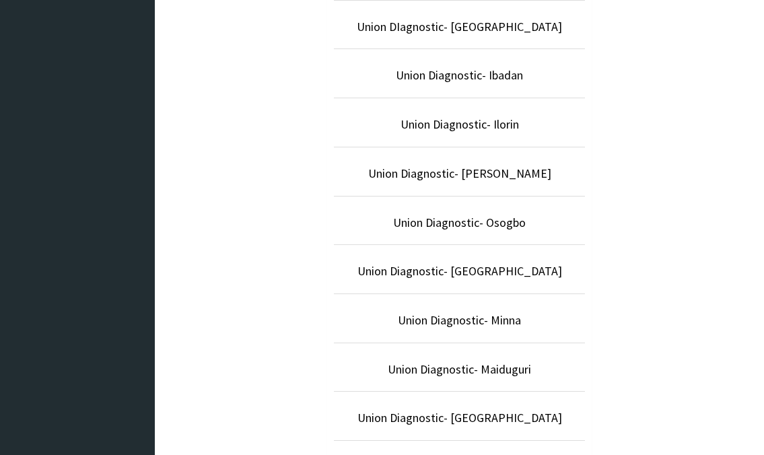
scroll to position [689, 0]
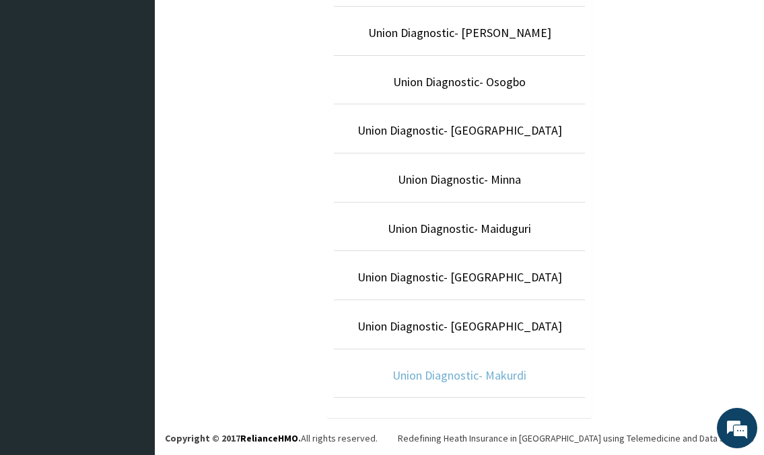
click at [493, 378] on link "Union Diagnostic- Makurdi" at bounding box center [460, 375] width 134 height 15
